Goal: Information Seeking & Learning: Learn about a topic

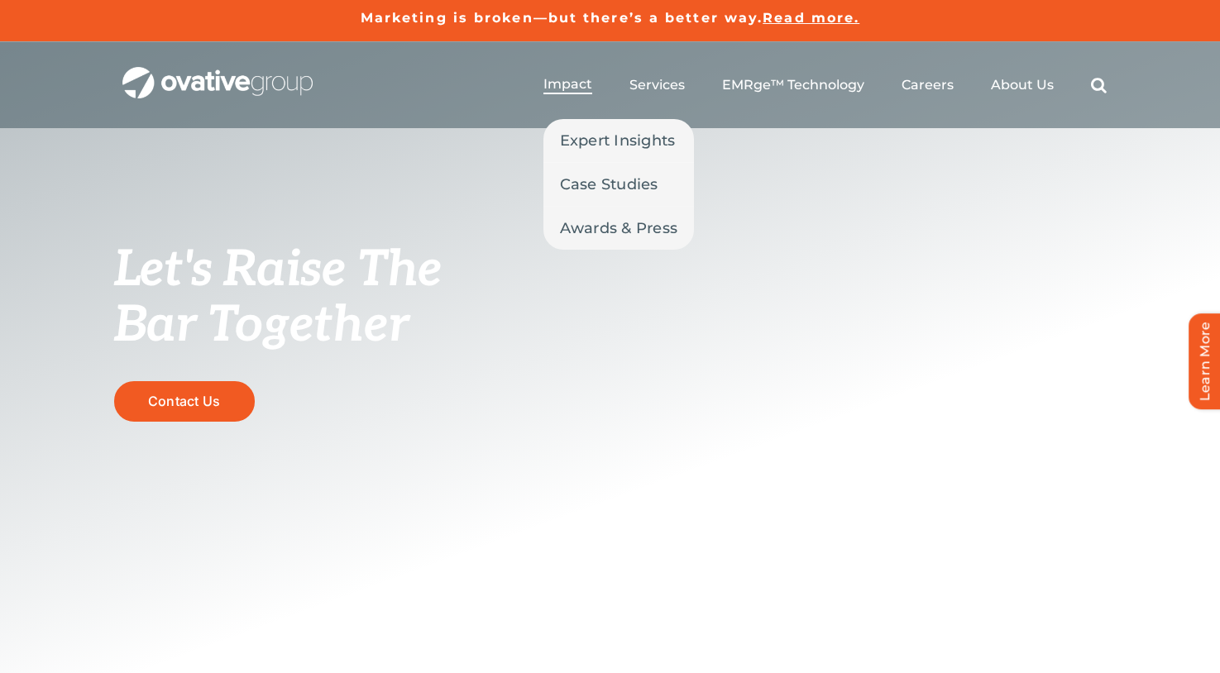
click at [576, 88] on span "Impact" at bounding box center [567, 84] width 49 height 17
click at [624, 184] on span "Case Studies" at bounding box center [609, 184] width 98 height 23
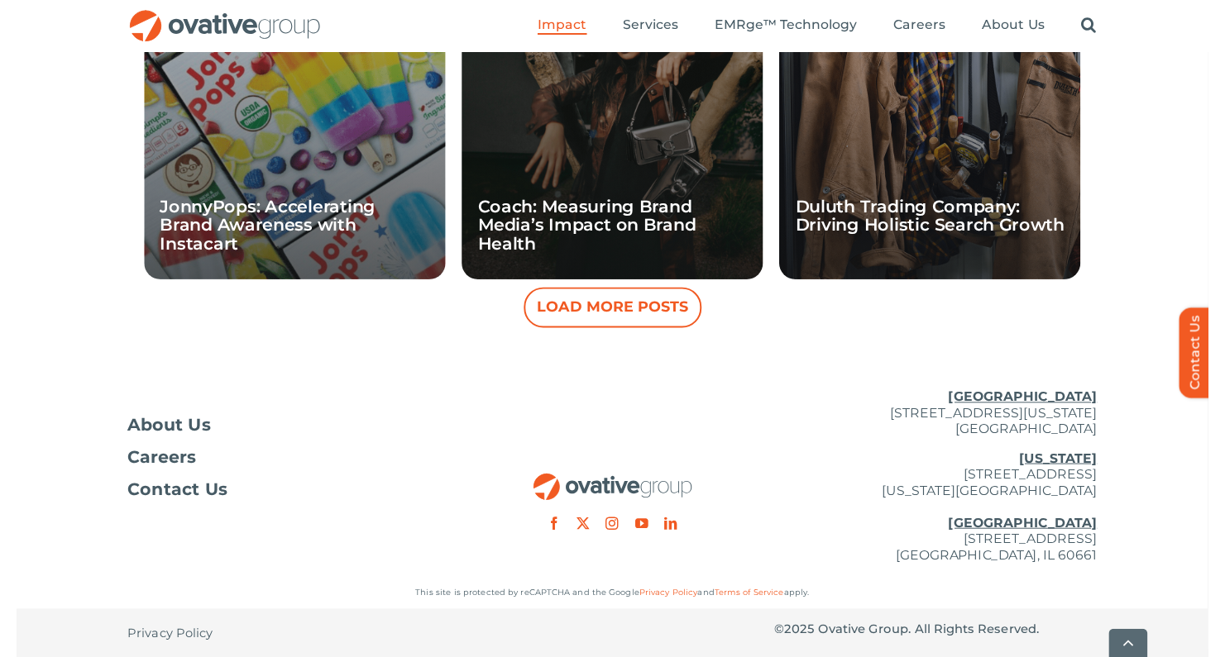
scroll to position [1702, 0]
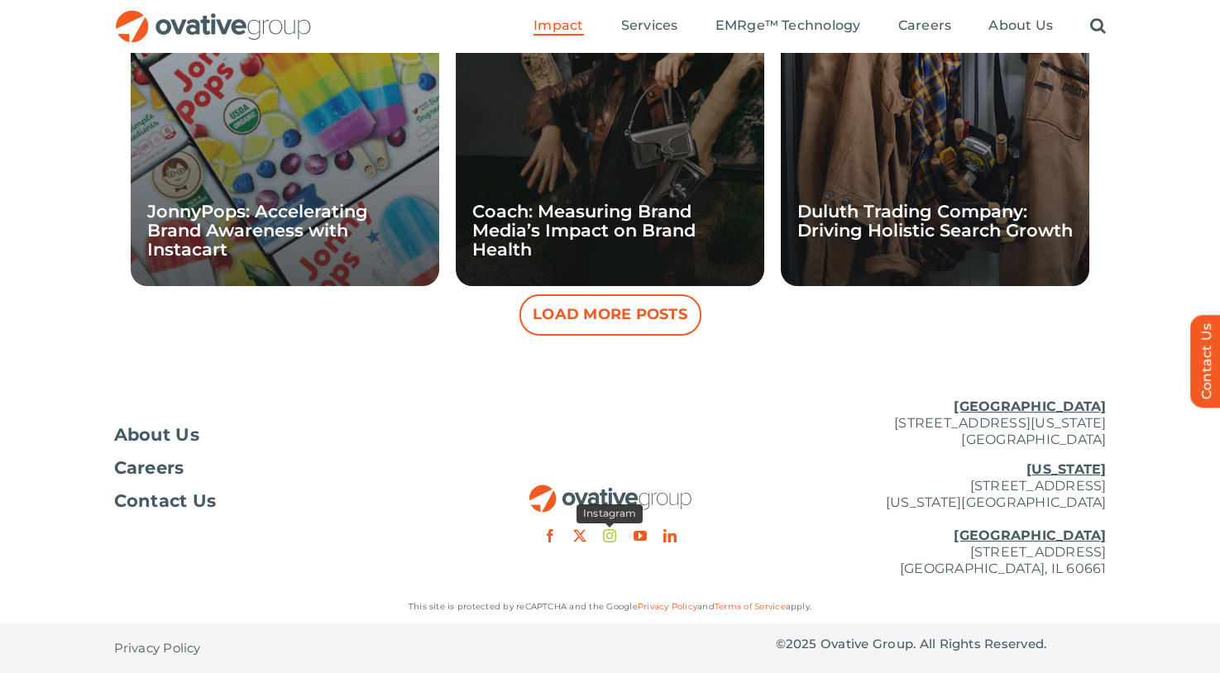
click at [613, 535] on link "instagram" at bounding box center [609, 535] width 13 height 13
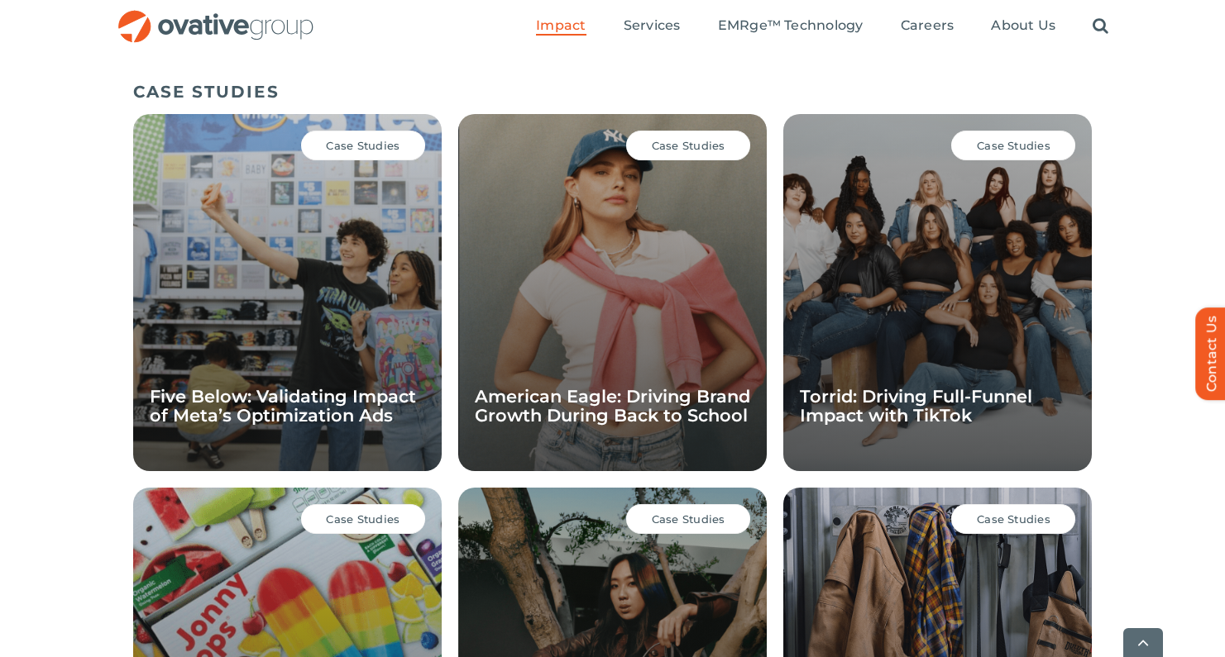
scroll to position [1143, 0]
click at [688, 145] on span "Case Studies" at bounding box center [689, 145] width 74 height 13
click at [645, 326] on div "Case Studies American Eagle: Driving Brand Growth During Back to School" at bounding box center [612, 292] width 308 height 357
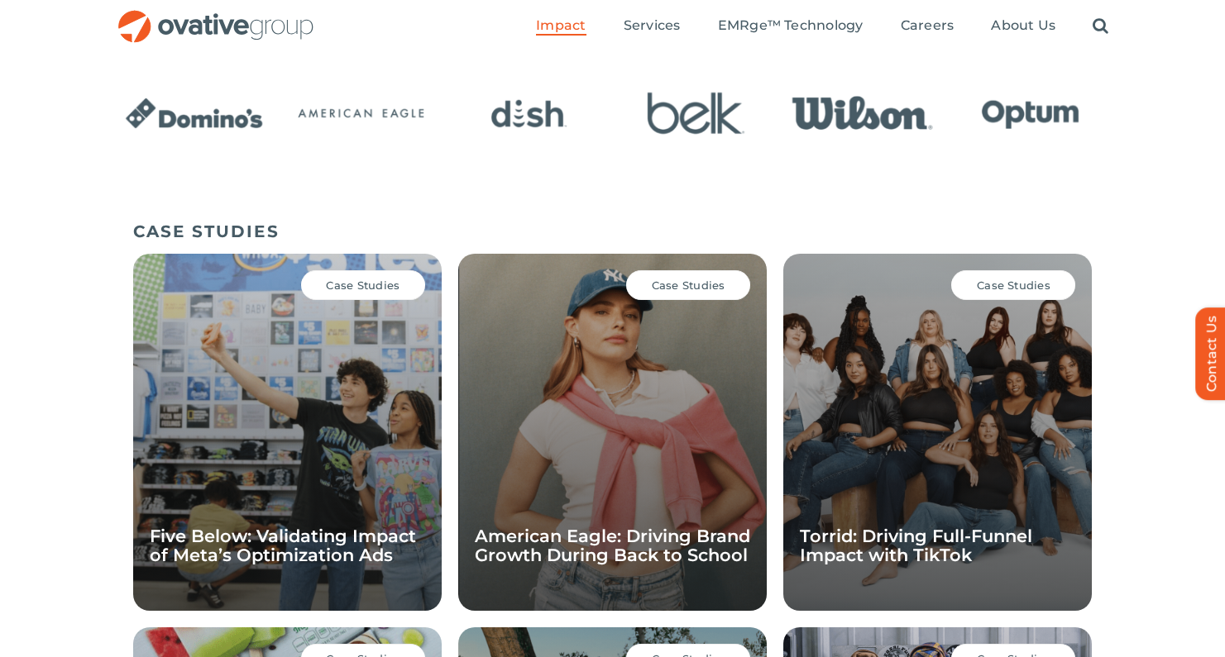
scroll to position [995, 0]
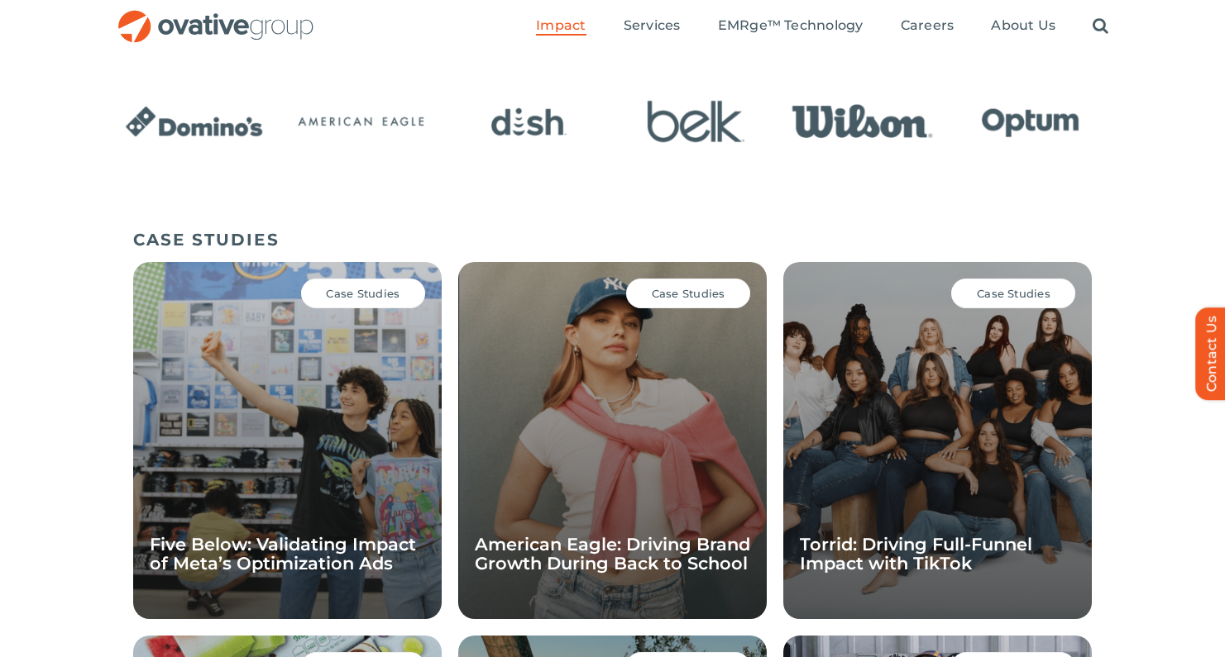
click at [705, 308] on div "Case Studies American Eagle: Driving Brand Growth During Back to School" at bounding box center [612, 440] width 308 height 357
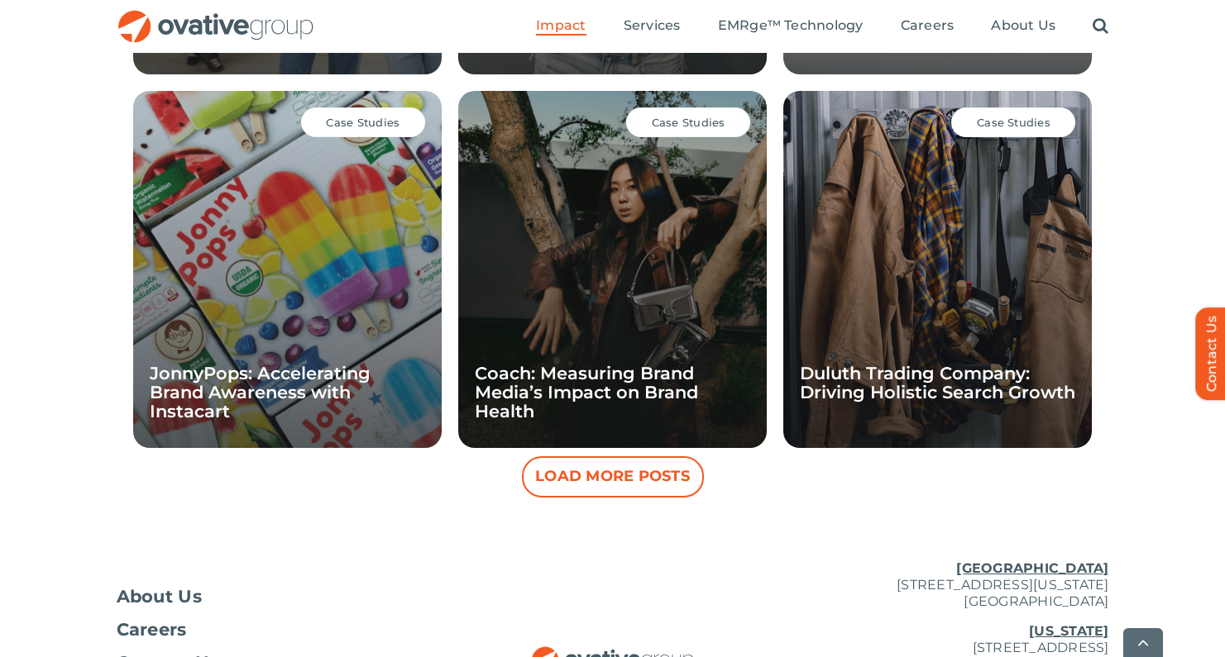
scroll to position [1545, 0]
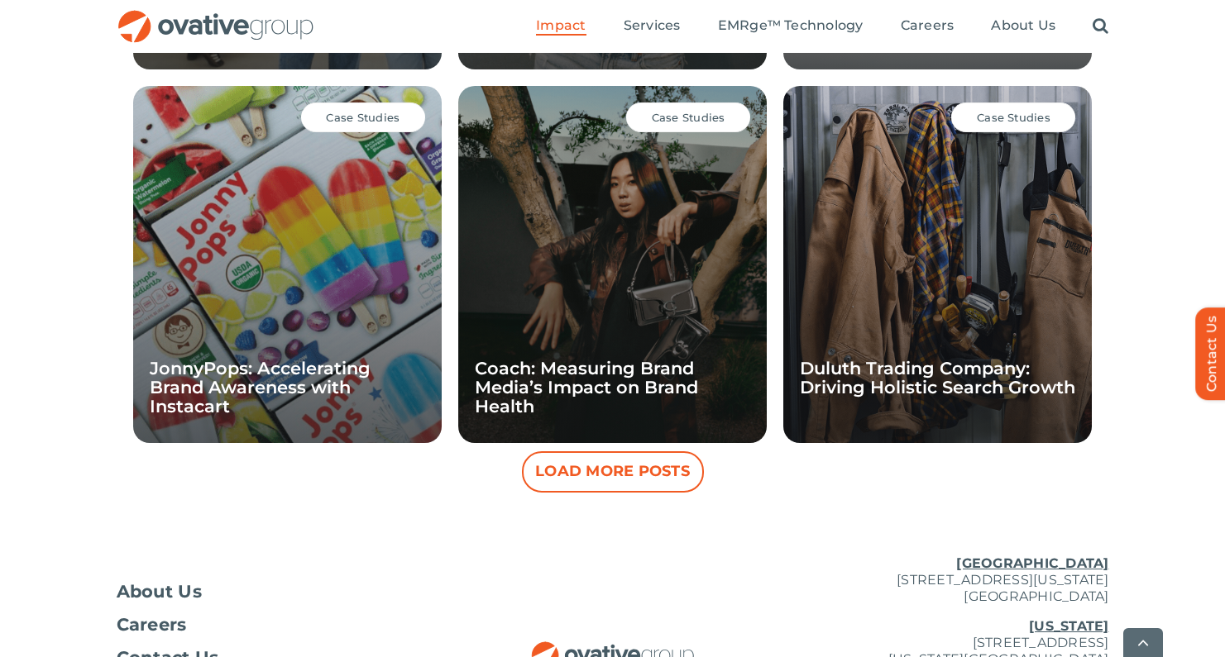
click at [629, 474] on button "Load More Posts" at bounding box center [613, 472] width 182 height 41
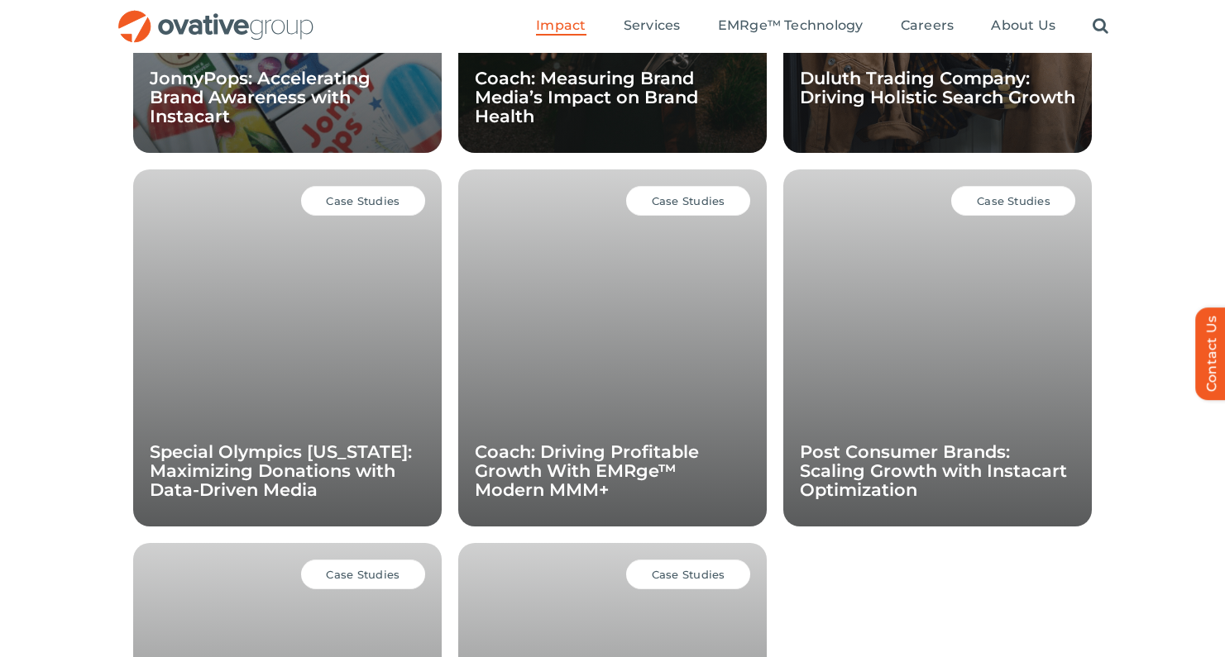
scroll to position [1810, 0]
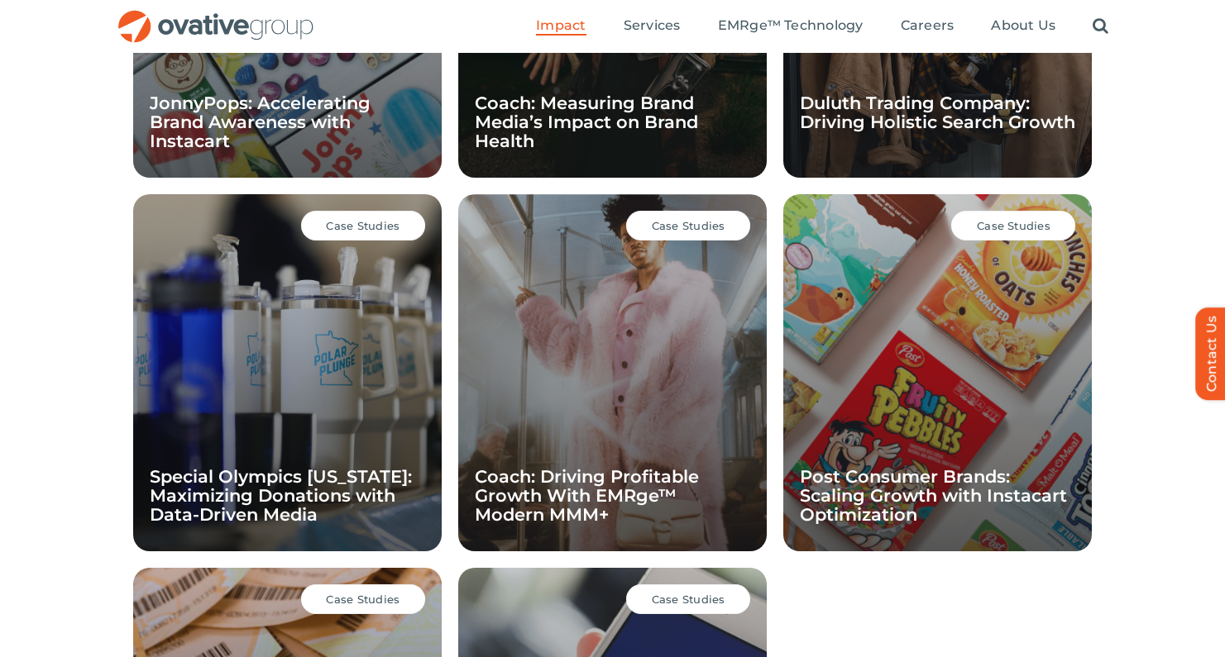
click at [1013, 222] on span "Case Studies" at bounding box center [1014, 225] width 74 height 13
click at [985, 329] on div "Case Studies Post Consumer Brands: Scaling Growth with Instacart Optimization" at bounding box center [937, 372] width 308 height 357
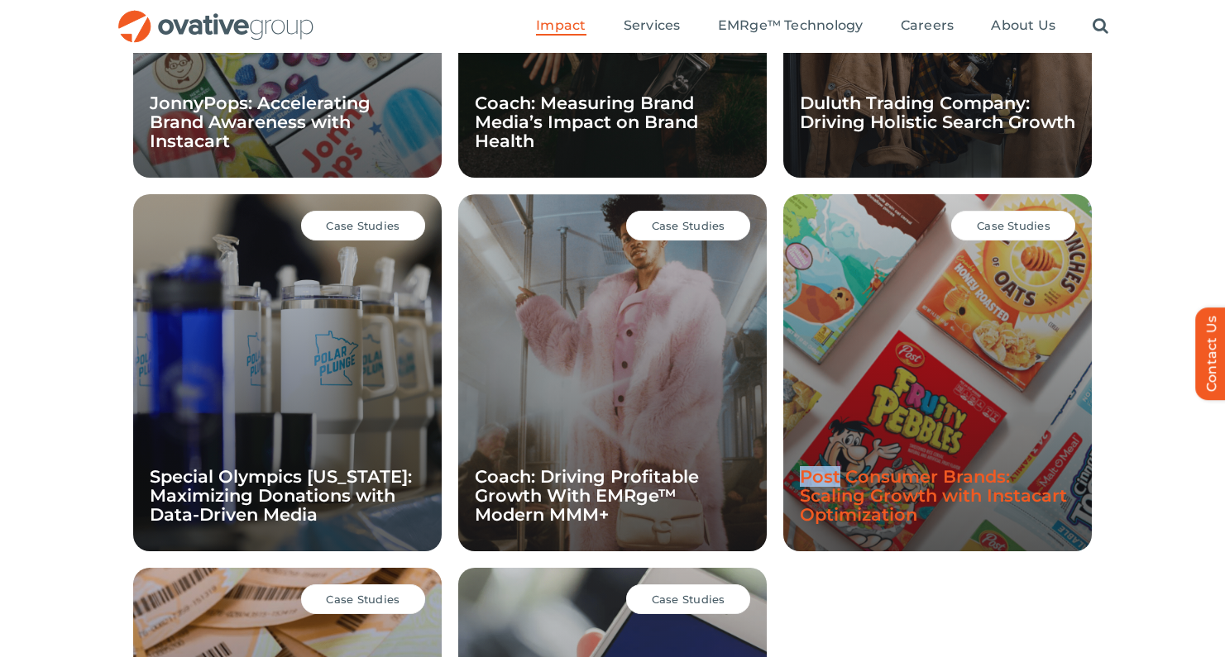
click at [941, 489] on link "Post Consumer Brands: Scaling Growth with Instacart Optimization" at bounding box center [933, 495] width 267 height 59
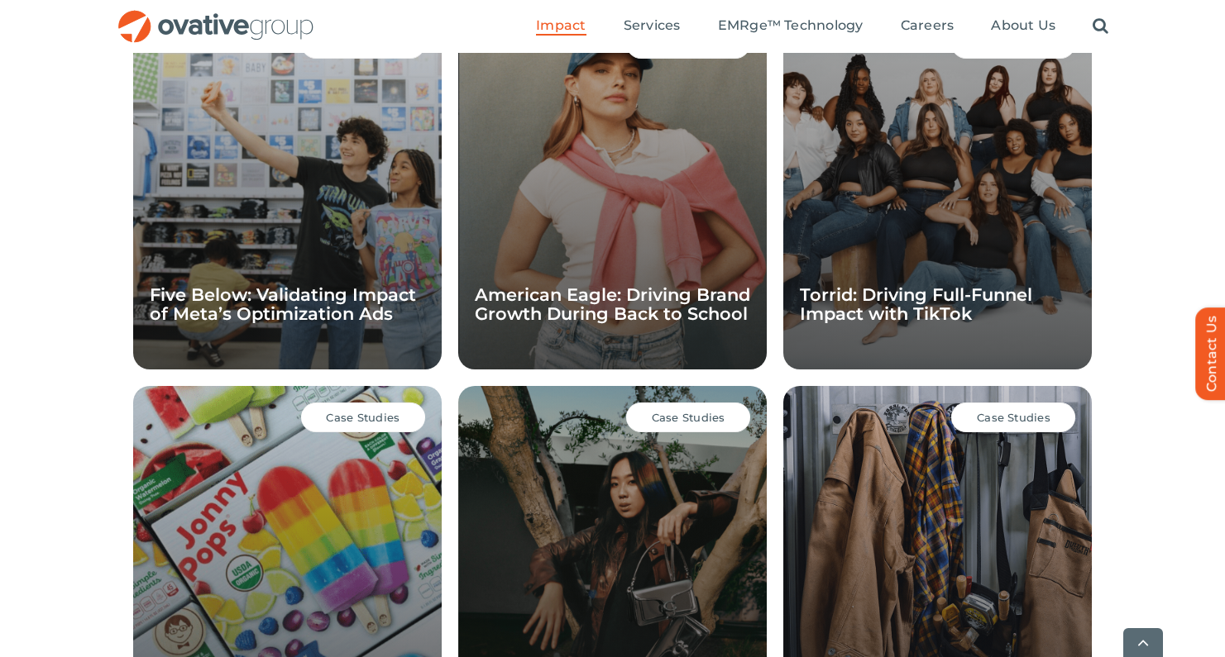
scroll to position [1243, 0]
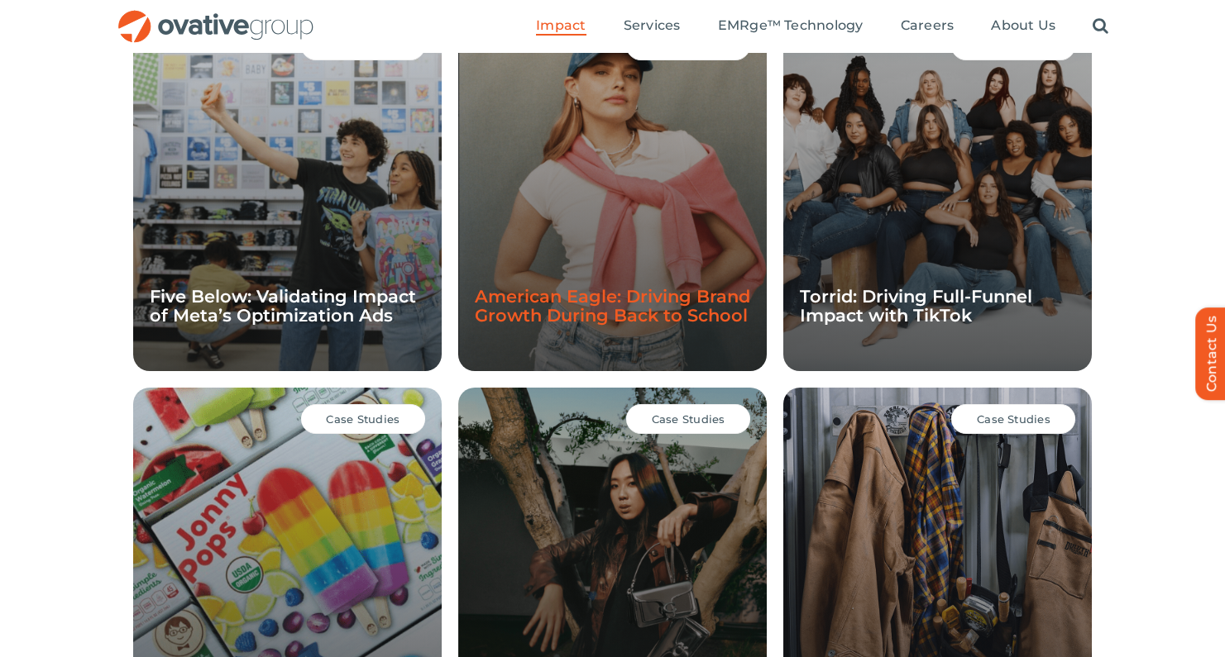
click at [633, 304] on link "American Eagle: Driving Brand Growth During Back to School" at bounding box center [612, 306] width 275 height 40
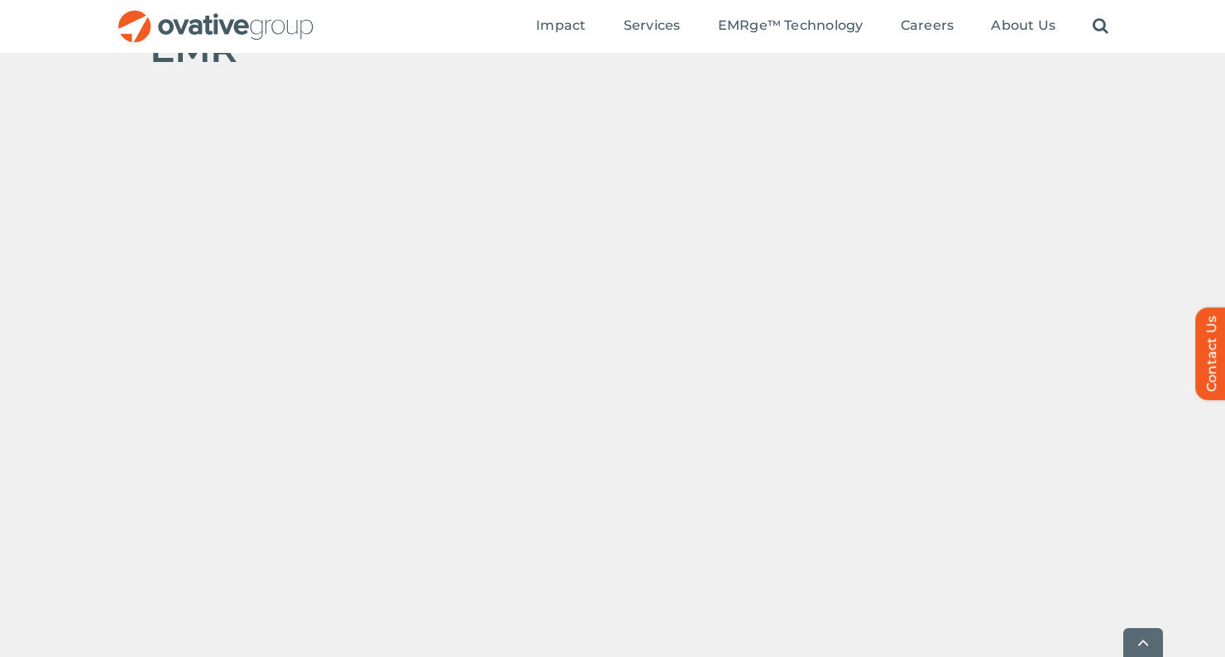
scroll to position [936, 0]
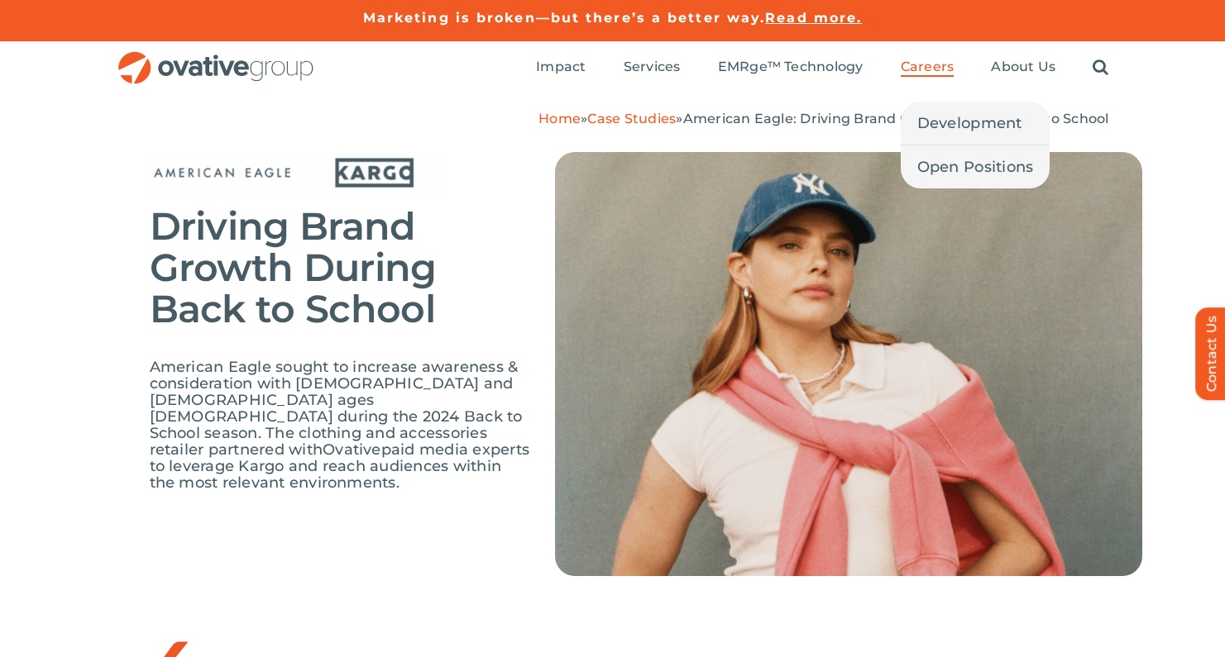
click at [929, 65] on span "Careers" at bounding box center [928, 67] width 54 height 17
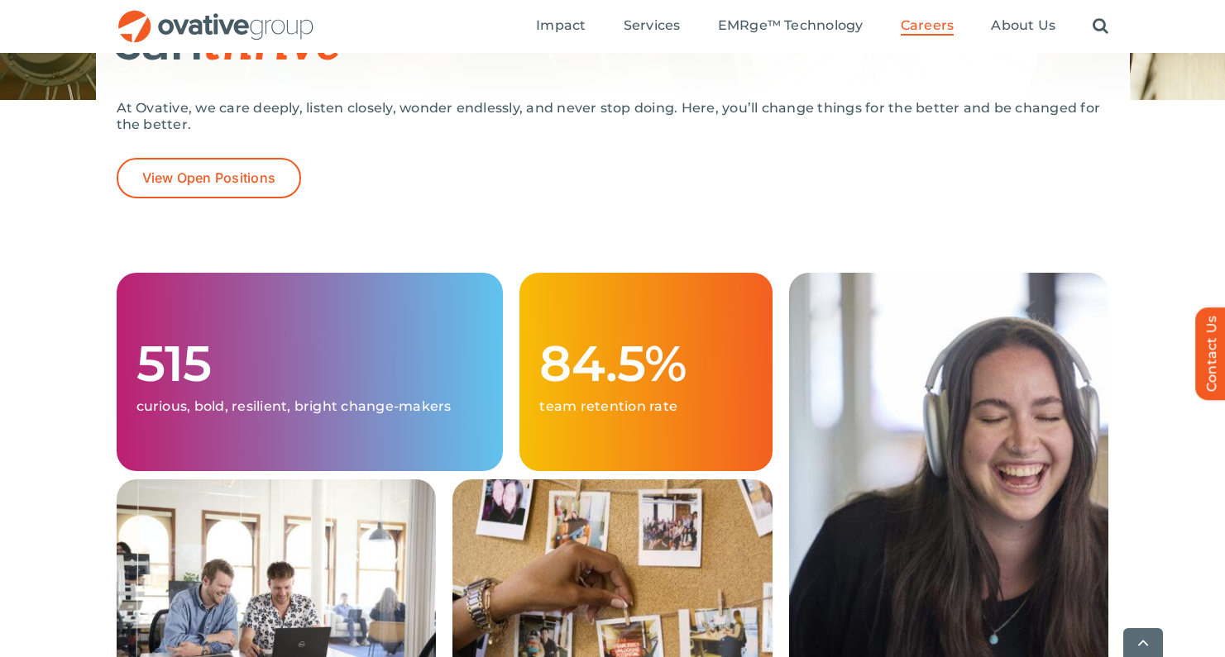
scroll to position [341, 0]
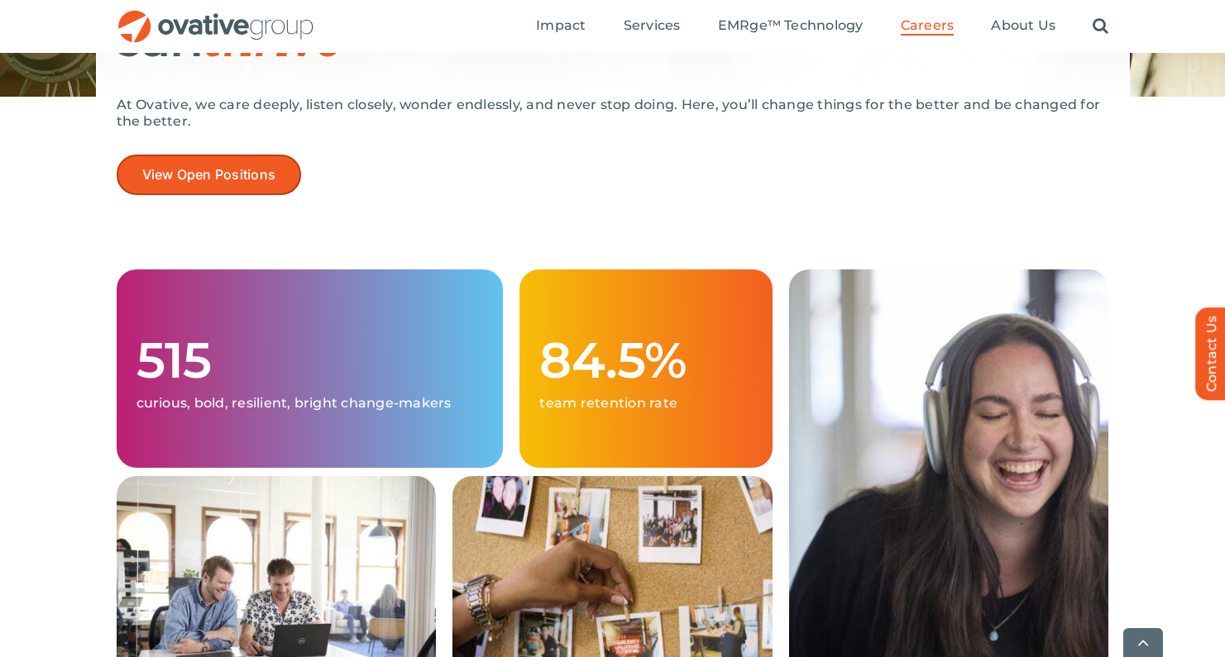
click at [213, 179] on span "View Open Positions" at bounding box center [209, 175] width 134 height 16
